Goal: Task Accomplishment & Management: Manage account settings

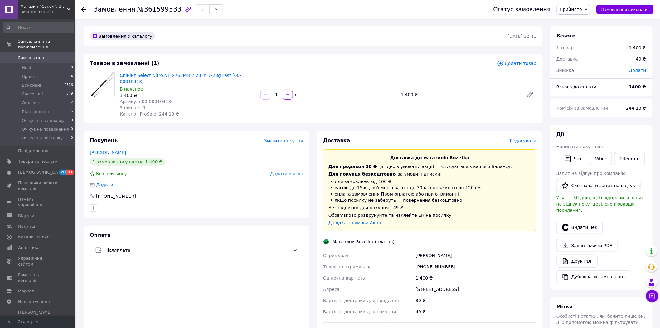
click at [528, 138] on span "Редагувати" at bounding box center [523, 140] width 27 height 5
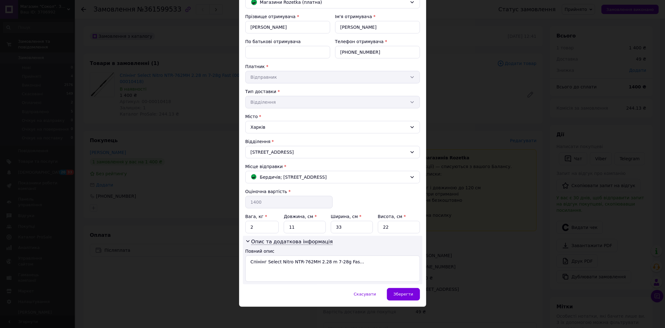
scroll to position [60, 0]
click at [330, 174] on div "Бердичів; [STREET_ADDRESS]" at bounding box center [329, 176] width 160 height 7
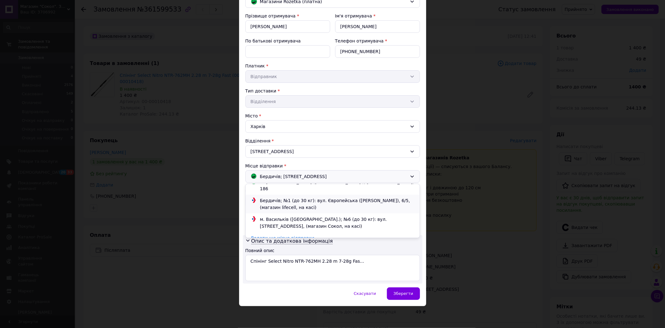
scroll to position [35, 0]
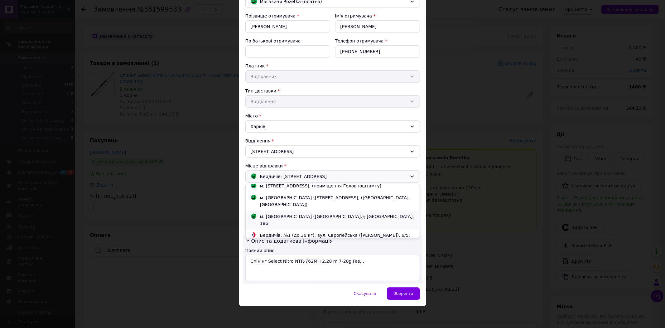
click at [307, 223] on div "м. [GEOGRAPHIC_DATA] ([GEOGRAPHIC_DATA].); [GEOGRAPHIC_DATA], 186" at bounding box center [338, 220] width 158 height 14
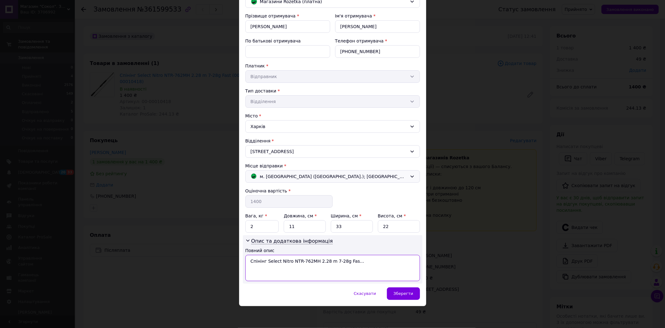
drag, startPoint x: 277, startPoint y: 260, endPoint x: 377, endPoint y: 260, distance: 99.5
click at [377, 260] on textarea "Спінінг Select Nitro NTR-762MH 2.28 m 7-28g Fas..." at bounding box center [333, 268] width 175 height 26
type textarea "Спінінг Select"
click at [258, 229] on input "2" at bounding box center [263, 226] width 34 height 12
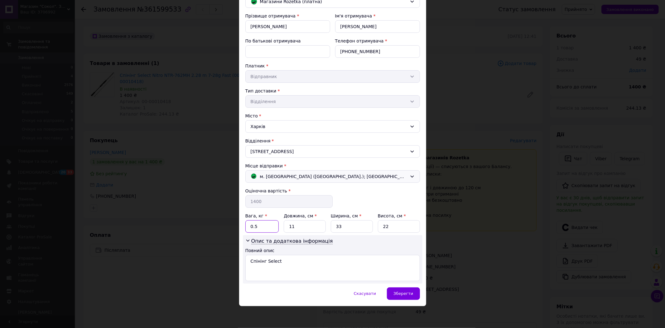
type input "0.5"
click at [293, 222] on input "11" at bounding box center [305, 226] width 42 height 12
type input "118"
click at [350, 224] on input "33" at bounding box center [352, 226] width 42 height 12
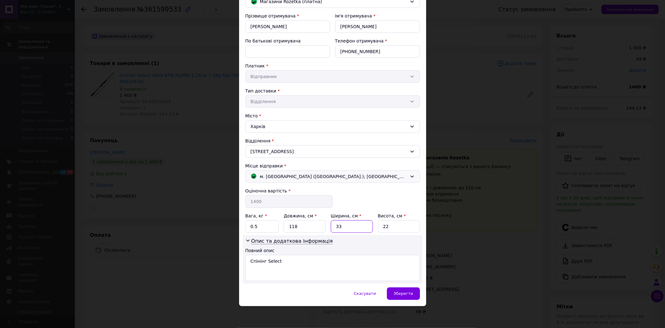
click at [350, 224] on input "33" at bounding box center [352, 226] width 42 height 12
type input "10"
click at [392, 225] on input "22" at bounding box center [399, 226] width 42 height 12
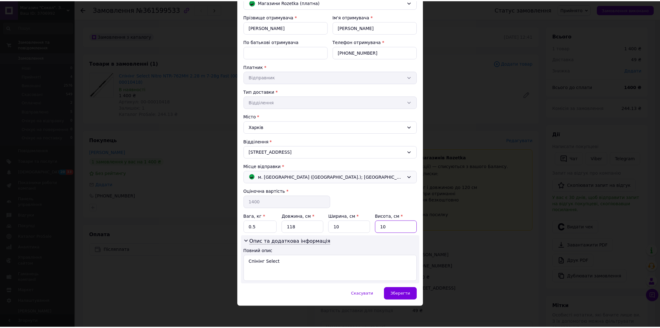
scroll to position [60, 0]
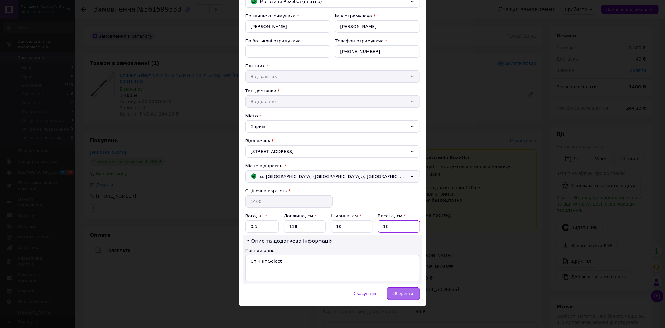
type input "10"
click at [412, 295] on span "Зберегти" at bounding box center [404, 293] width 20 height 5
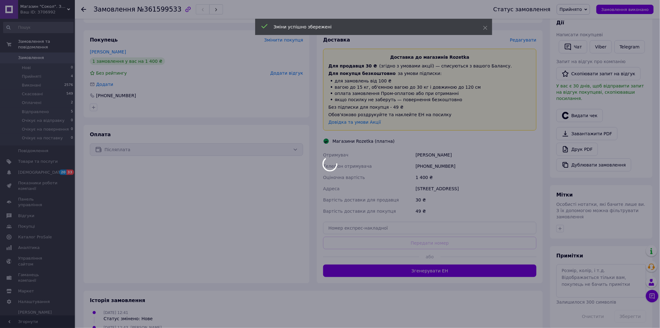
scroll to position [117, 0]
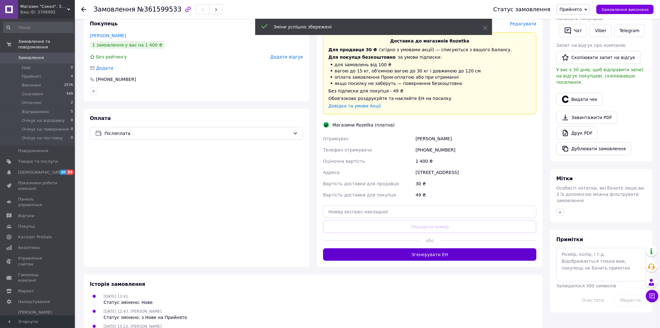
click at [410, 248] on button "Згенерувати ЕН" at bounding box center [429, 254] width 213 height 12
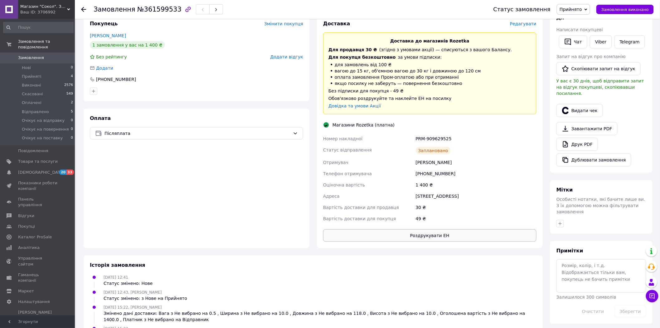
click at [437, 230] on button "Роздрукувати ЕН" at bounding box center [429, 235] width 213 height 12
click at [48, 98] on li "Оплачені 2" at bounding box center [38, 102] width 77 height 9
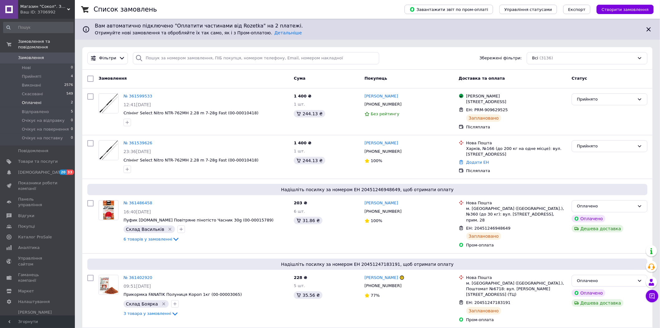
click at [51, 98] on li "Оплачені 2" at bounding box center [38, 102] width 77 height 9
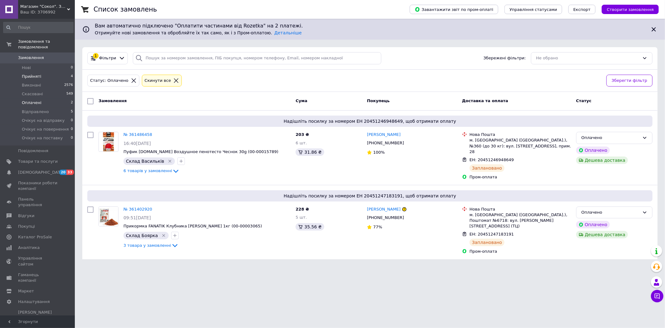
click at [52, 72] on li "Прийняті 4" at bounding box center [38, 76] width 77 height 9
